Goal: Task Accomplishment & Management: Complete application form

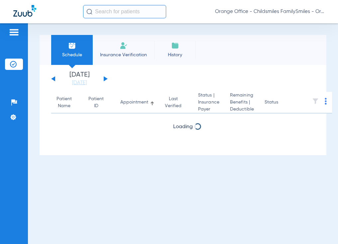
drag, startPoint x: 101, startPoint y: 13, endPoint x: 74, endPoint y: 24, distance: 28.9
click at [101, 13] on input "text" at bounding box center [124, 11] width 83 height 13
type input "Z"
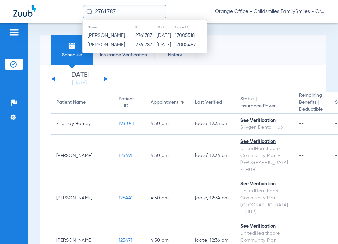
type input "2761787"
click at [118, 35] on span "Rahul Shende" at bounding box center [106, 35] width 37 height 5
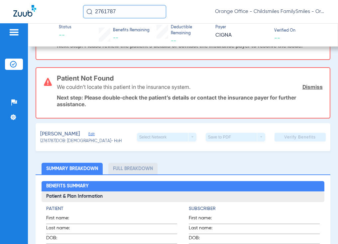
scroll to position [100, 0]
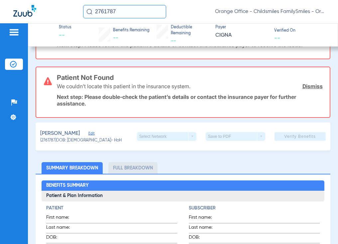
click at [88, 137] on span "Edit" at bounding box center [91, 134] width 6 height 6
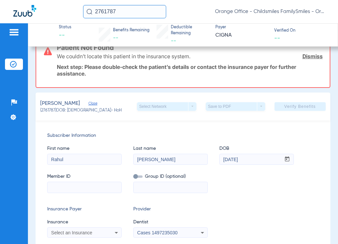
scroll to position [199, 0]
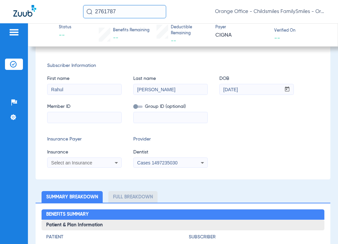
click at [59, 123] on input at bounding box center [85, 117] width 74 height 11
paste input "U88019217"
type input "U88019217"
click at [66, 165] on span "Select an Insurance" at bounding box center [71, 162] width 41 height 5
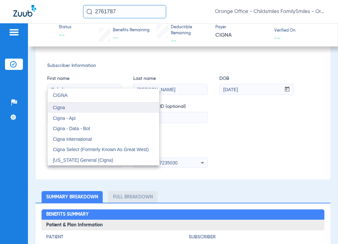
type input "CIGNA"
click at [69, 106] on mat-option "Cigna" at bounding box center [104, 107] width 112 height 11
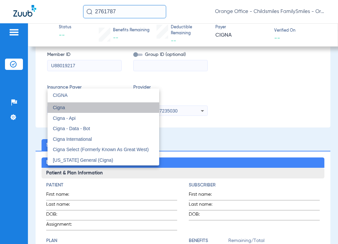
scroll to position [141, 0]
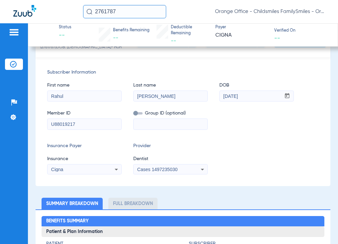
click at [154, 171] on span "Cases 1497235030" at bounding box center [157, 169] width 40 height 5
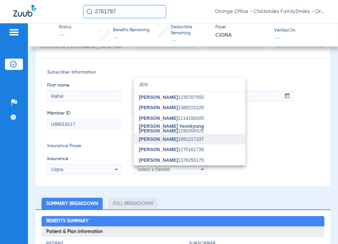
type input "JEN"
click at [167, 140] on span "Jennifer Tran" at bounding box center [158, 138] width 39 height 5
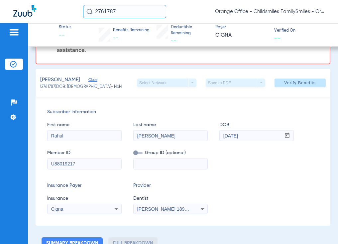
scroll to position [41, 0]
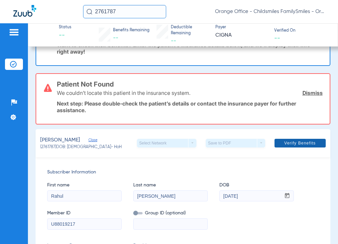
click at [284, 142] on span "Verify Benefits" at bounding box center [300, 142] width 32 height 5
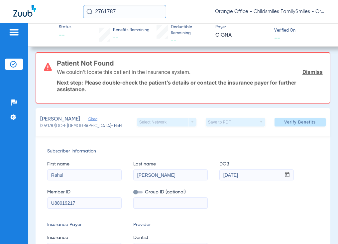
scroll to position [33, 0]
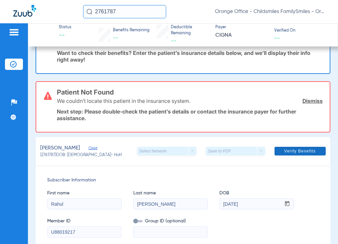
click at [279, 151] on button "Verify Benefits" at bounding box center [300, 151] width 51 height 9
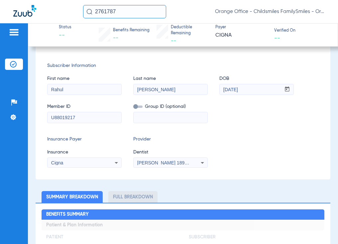
scroll to position [0, 0]
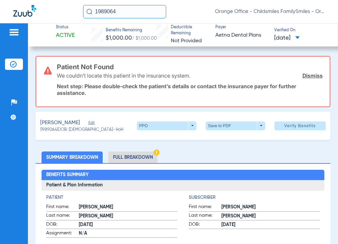
click at [139, 18] on input "1989064" at bounding box center [124, 11] width 83 height 13
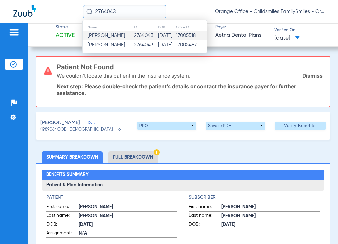
type input "2764043"
click at [120, 37] on span "Amber Johnson" at bounding box center [106, 35] width 37 height 5
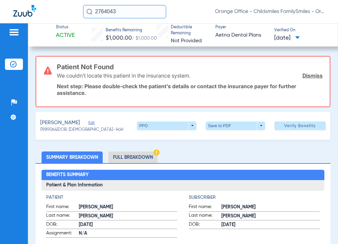
click at [94, 123] on span "Edit" at bounding box center [91, 123] width 6 height 6
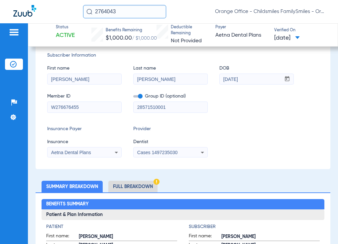
scroll to position [100, 0]
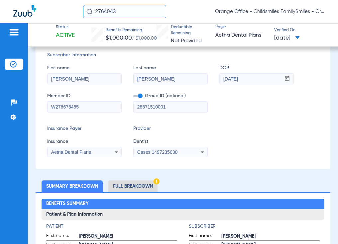
click at [86, 106] on input "W276676455" at bounding box center [85, 106] width 74 height 11
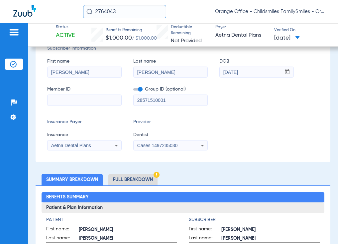
click at [81, 105] on input at bounding box center [85, 100] width 74 height 11
paste input "988730916"
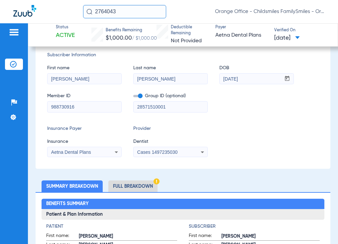
type input "988730916"
drag, startPoint x: 171, startPoint y: 107, endPoint x: 94, endPoint y: 108, distance: 76.4
click at [94, 108] on div "Member ID 988730916 Group ID (optional) 28571510001" at bounding box center [182, 99] width 271 height 26
click at [83, 152] on span "Aetna Dental Plans" at bounding box center [71, 151] width 40 height 5
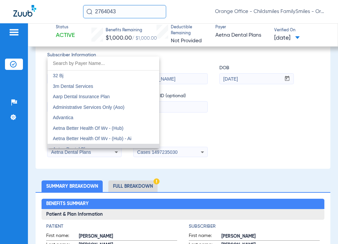
scroll to position [7, 0]
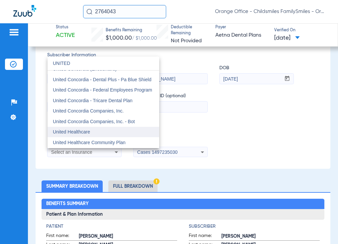
type input "UNITED"
click at [97, 130] on mat-option "United Healthcare" at bounding box center [104, 132] width 112 height 11
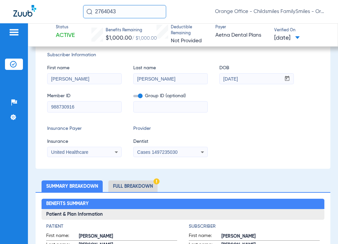
click at [179, 153] on div "Cases 1497235030" at bounding box center [164, 152] width 54 height 5
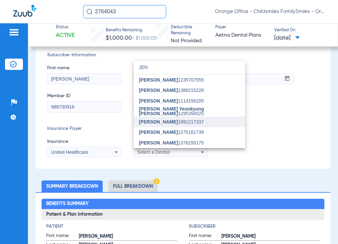
type input "JEN"
click at [168, 126] on mat-option "Jennifer Tran 1891217337" at bounding box center [190, 121] width 112 height 11
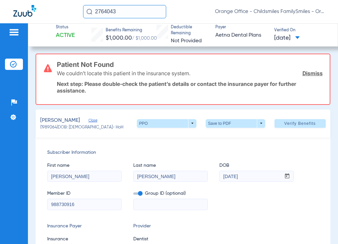
scroll to position [0, 0]
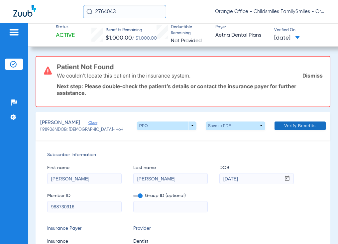
click at [294, 128] on span "Verify Benefits" at bounding box center [300, 125] width 32 height 5
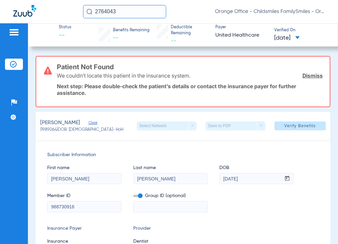
click at [141, 17] on input "2764043" at bounding box center [124, 11] width 83 height 13
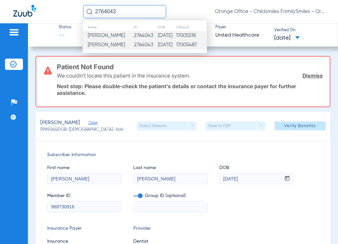
click at [126, 34] on td "Amber Johnson" at bounding box center [108, 35] width 51 height 9
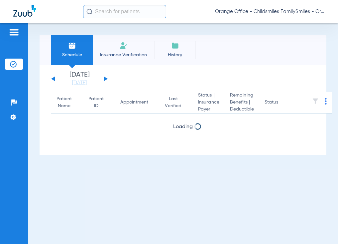
click at [105, 13] on input "text" at bounding box center [124, 11] width 83 height 13
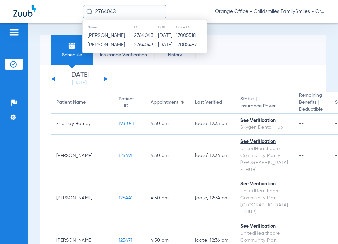
type input "2764043"
click at [103, 35] on span "Amber Johnson" at bounding box center [106, 35] width 37 height 5
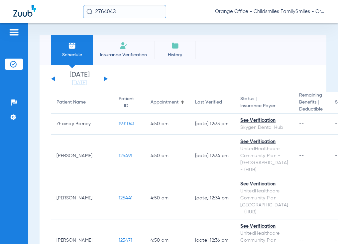
click at [126, 12] on input "2764043" at bounding box center [124, 11] width 83 height 13
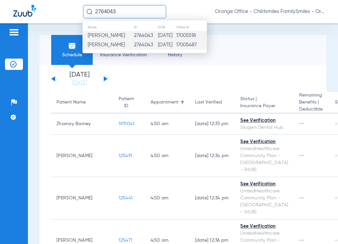
click at [106, 46] on span "Amber Johnson" at bounding box center [106, 44] width 37 height 5
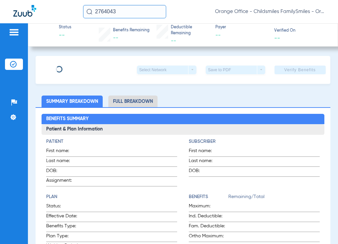
type input "AMBER"
type input "JOHNSON"
type input "12/29/1998"
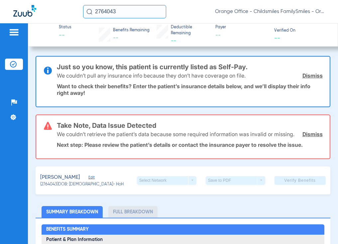
click at [94, 181] on span "Edit" at bounding box center [91, 178] width 6 height 6
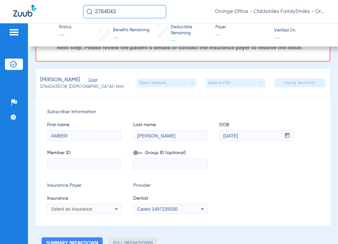
scroll to position [100, 0]
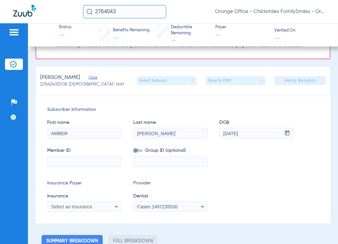
click at [78, 167] on input at bounding box center [85, 161] width 74 height 11
paste input "988730916"
type input "988730916"
click at [91, 111] on div "Subscriber Information First name AMBER Last name JOHNSON DOB mm / dd / yyyy 12…" at bounding box center [183, 158] width 294 height 129
click at [64, 210] on div "Select an Insurance" at bounding box center [85, 206] width 74 height 8
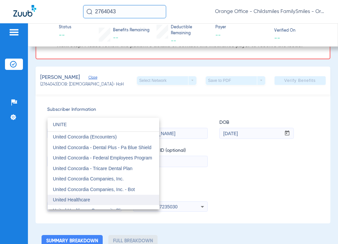
type input "UNITE"
click at [86, 195] on mat-option "United Healthcare" at bounding box center [104, 199] width 112 height 11
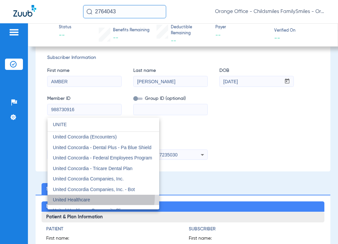
scroll to position [41, 0]
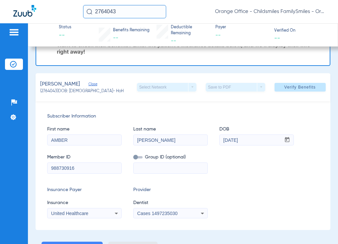
click at [157, 213] on span "Cases 1497235030" at bounding box center [157, 212] width 40 height 5
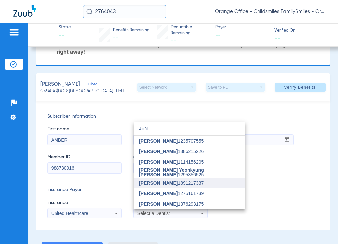
type input "JEN"
click at [167, 185] on mat-option "Jennifer Tran 1891217337" at bounding box center [190, 182] width 112 height 11
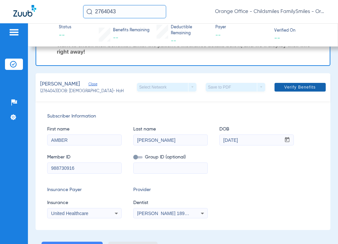
click at [301, 85] on span "Verify Benefits" at bounding box center [300, 86] width 32 height 5
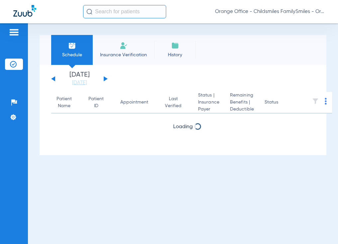
click at [107, 11] on input "text" at bounding box center [124, 11] width 83 height 13
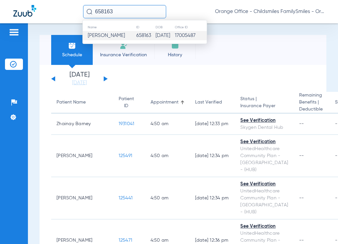
type input "658163"
click at [136, 37] on td "658163" at bounding box center [146, 35] width 20 height 9
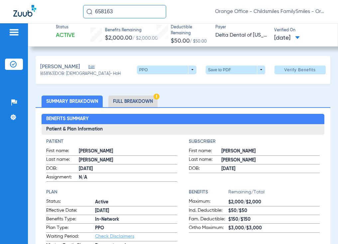
click at [127, 100] on li "Full Breakdown" at bounding box center [132, 101] width 49 height 12
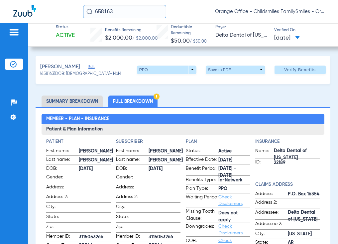
click at [94, 66] on span "Edit" at bounding box center [91, 67] width 6 height 6
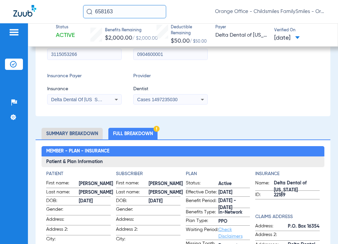
scroll to position [100, 0]
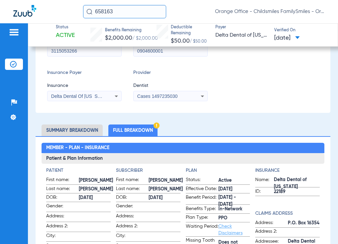
click at [157, 93] on div "Cases 1497235030" at bounding box center [171, 96] width 74 height 8
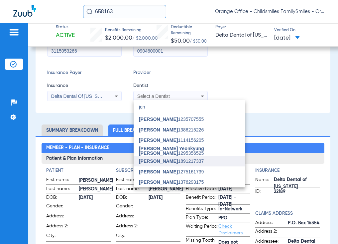
type input "jen"
click at [166, 162] on span "[PERSON_NAME]" at bounding box center [158, 160] width 39 height 5
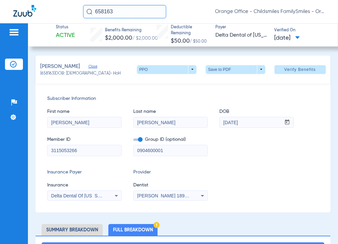
scroll to position [0, 0]
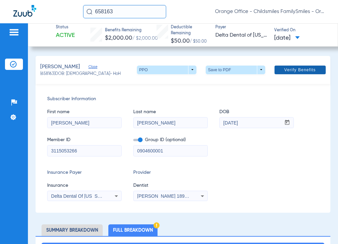
click at [281, 73] on span at bounding box center [300, 70] width 51 height 16
drag, startPoint x: 119, startPoint y: 13, endPoint x: 91, endPoint y: 12, distance: 27.9
click at [91, 12] on div "658163" at bounding box center [124, 11] width 83 height 13
